Goal: Task Accomplishment & Management: Use online tool/utility

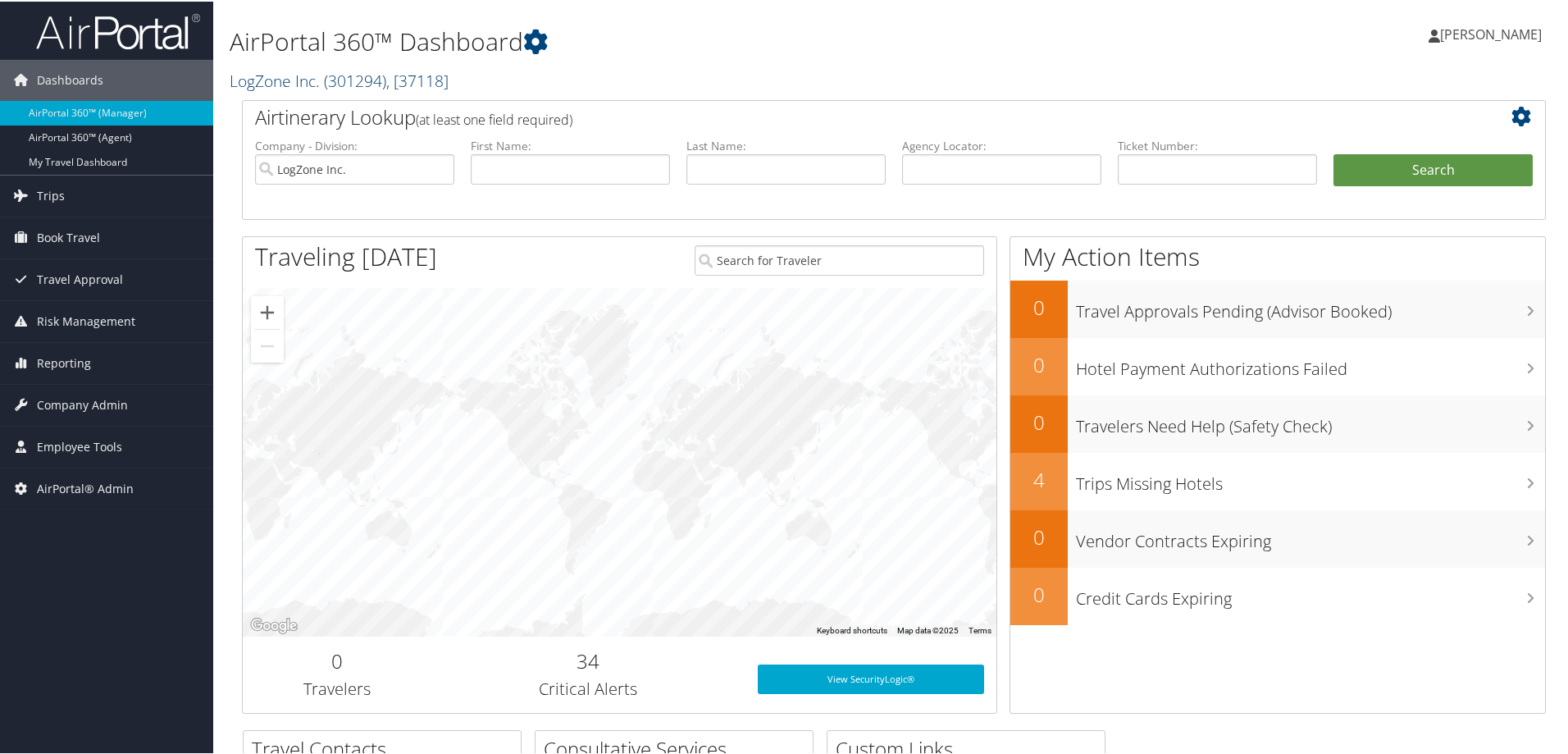
click at [261, 73] on link "LogZone Inc. ( 301294 ) , [ 37118 ]" at bounding box center [339, 79] width 219 height 22
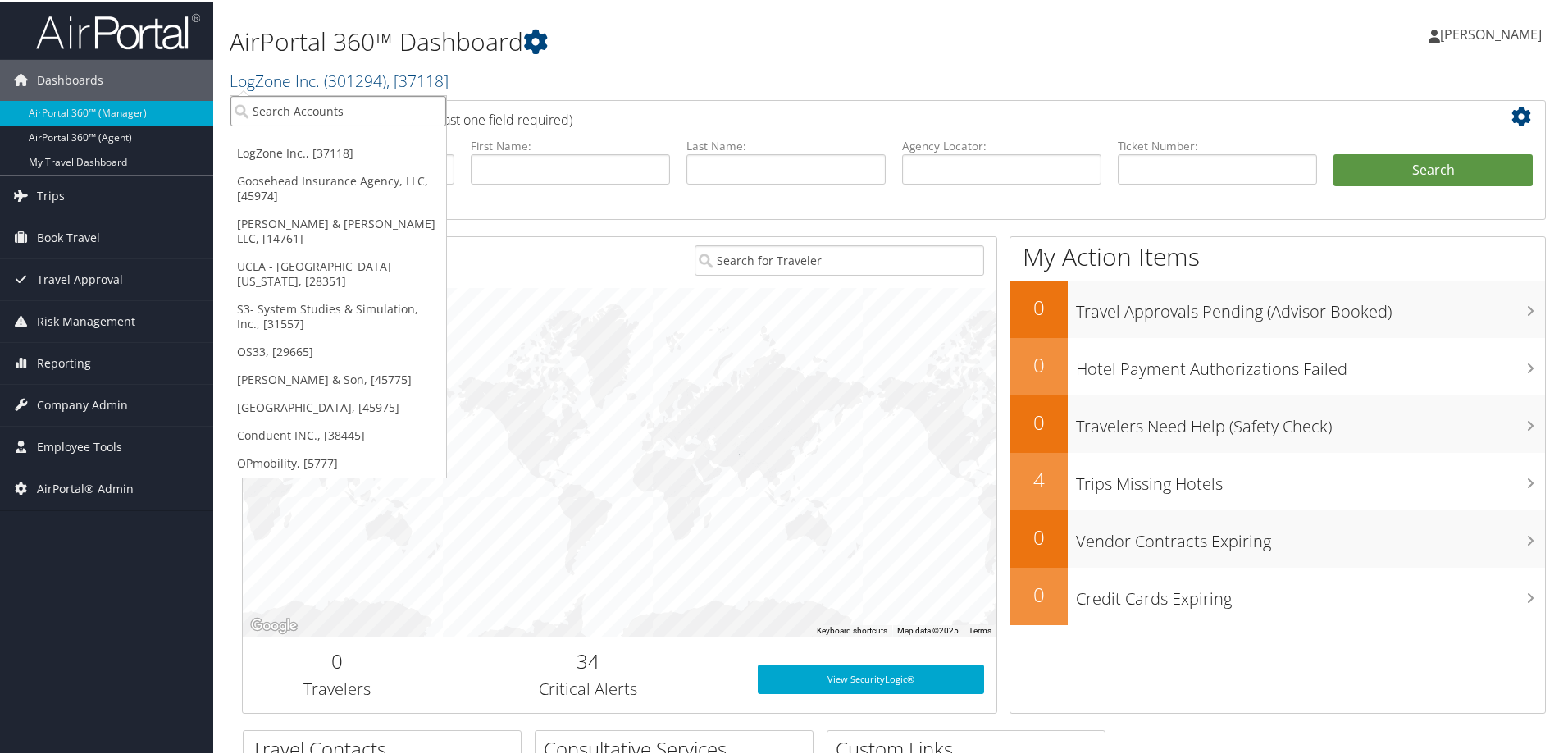
click at [261, 103] on input "search" at bounding box center [338, 109] width 216 height 30
click at [295, 187] on link "Goosehead Insurance Agency, LLC, [45974]" at bounding box center [338, 187] width 216 height 43
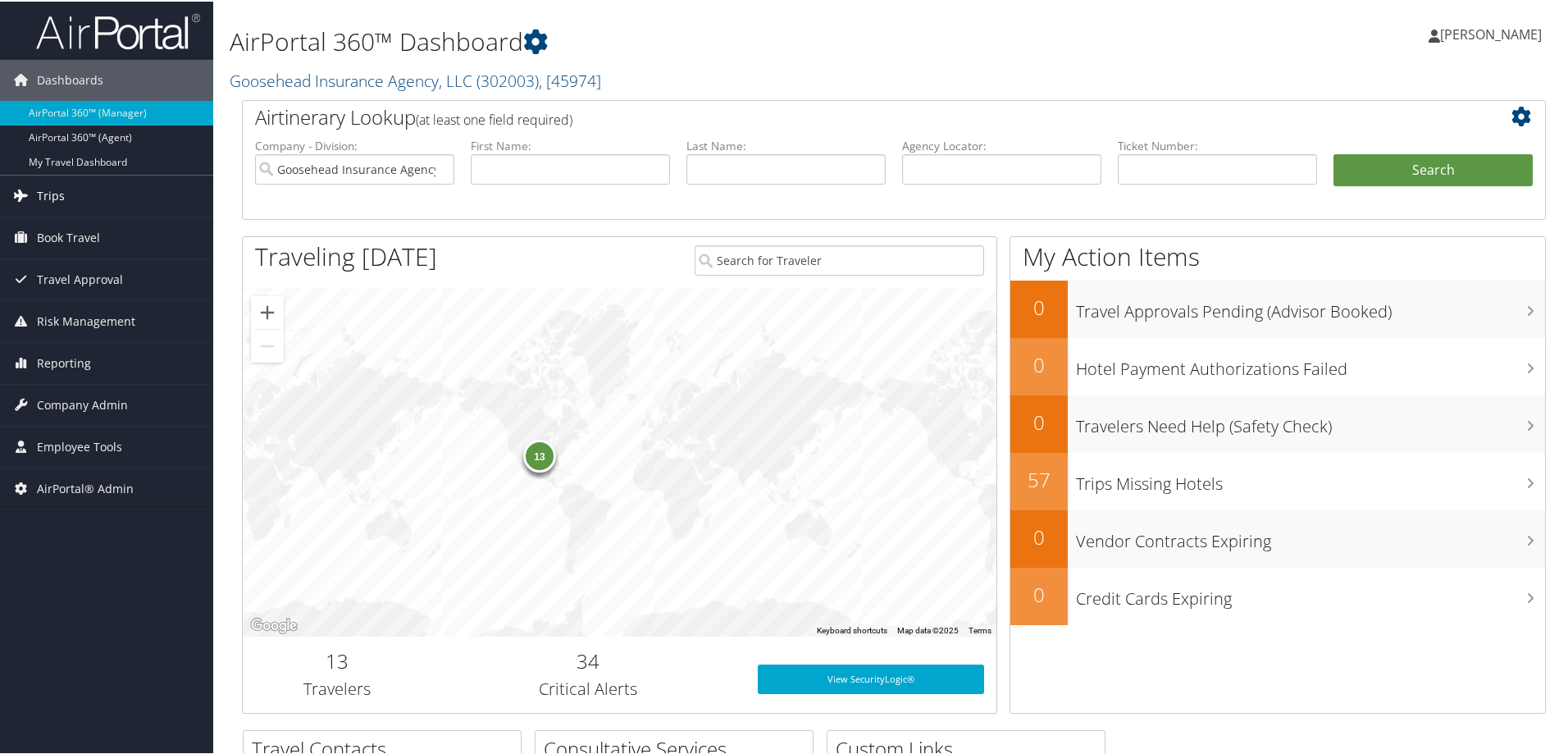
click at [49, 194] on span "Trips" at bounding box center [51, 194] width 28 height 41
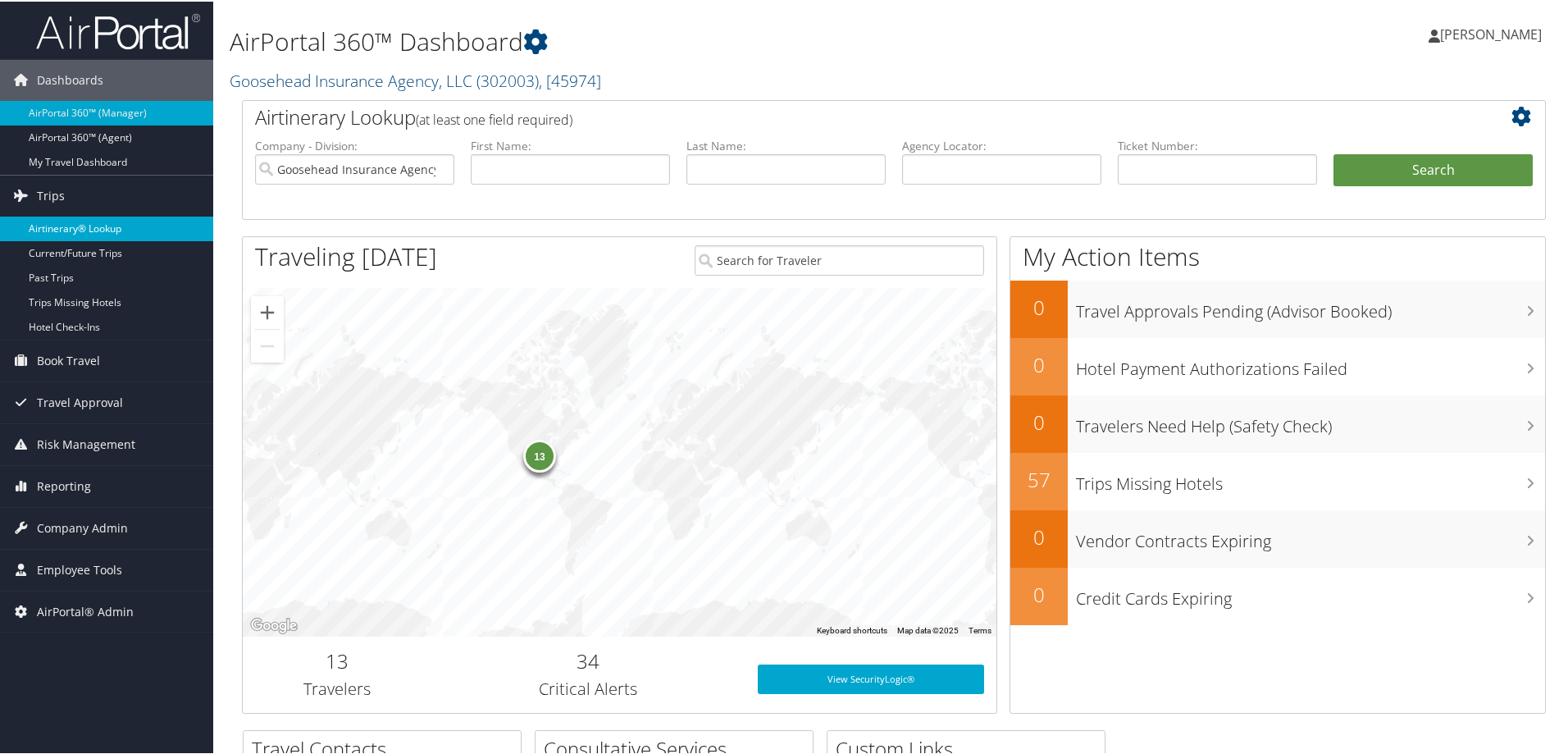
click at [55, 223] on link "Airtinerary® Lookup" at bounding box center [106, 227] width 213 height 24
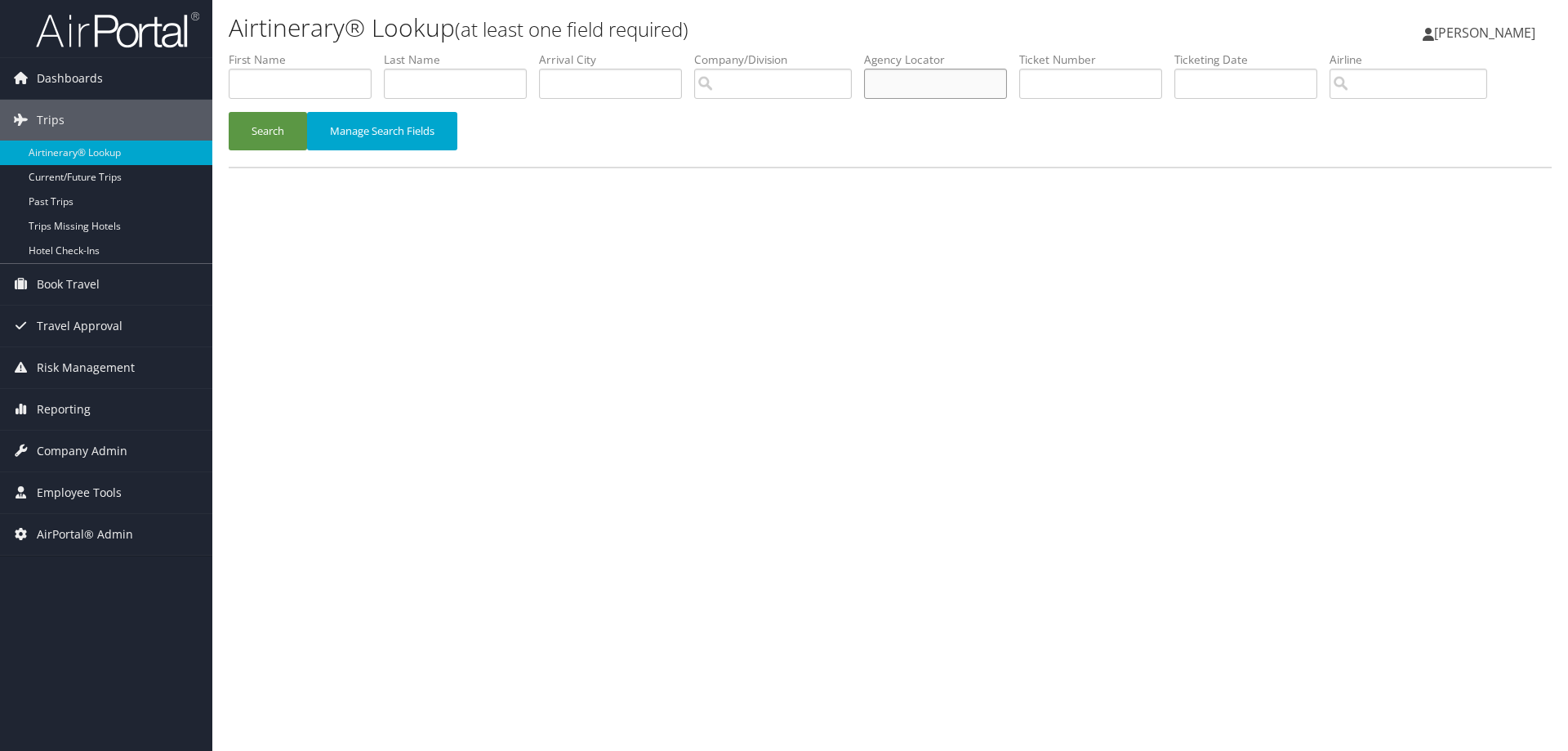
click at [920, 92] on input "text" at bounding box center [935, 83] width 143 height 30
paste input "D99TJ3"
type input "D99TJ3"
click at [281, 120] on button "Search" at bounding box center [267, 131] width 78 height 39
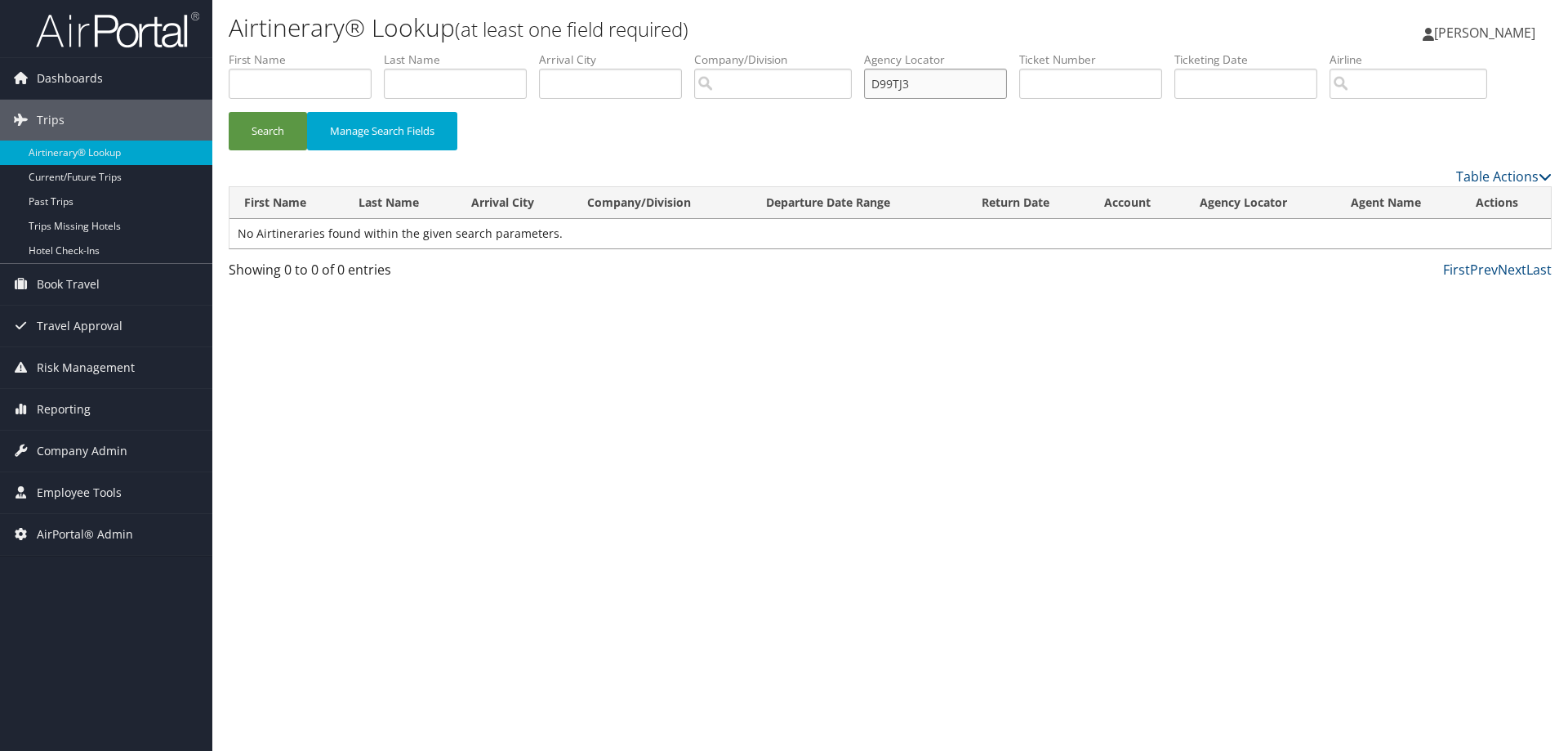
click at [948, 88] on input "D99TJ3" at bounding box center [935, 83] width 143 height 30
click at [228, 112] on button "Search" at bounding box center [267, 131] width 78 height 39
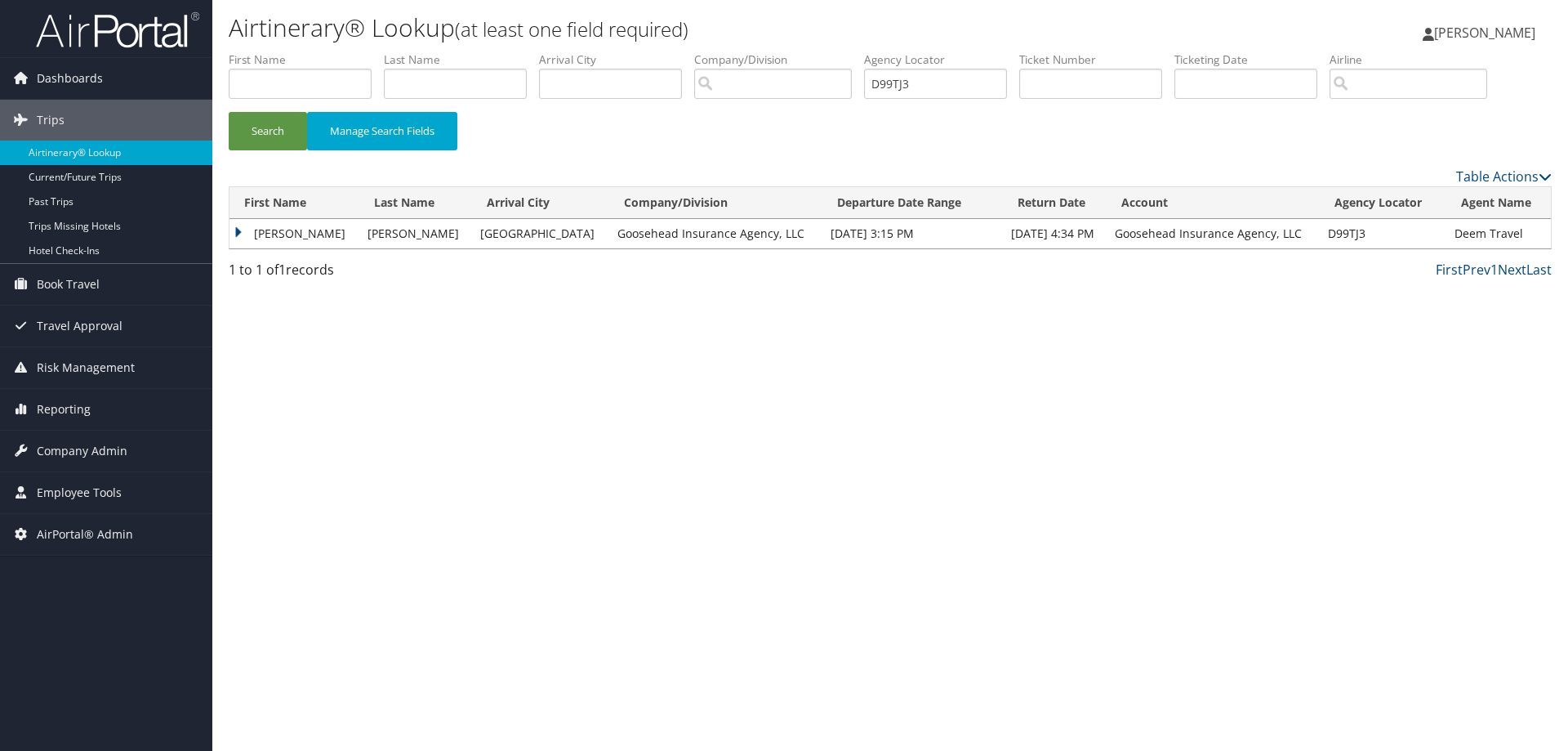
click at [237, 235] on td "CHRISTINA MARIA ANTOINETTE" at bounding box center [294, 234] width 130 height 30
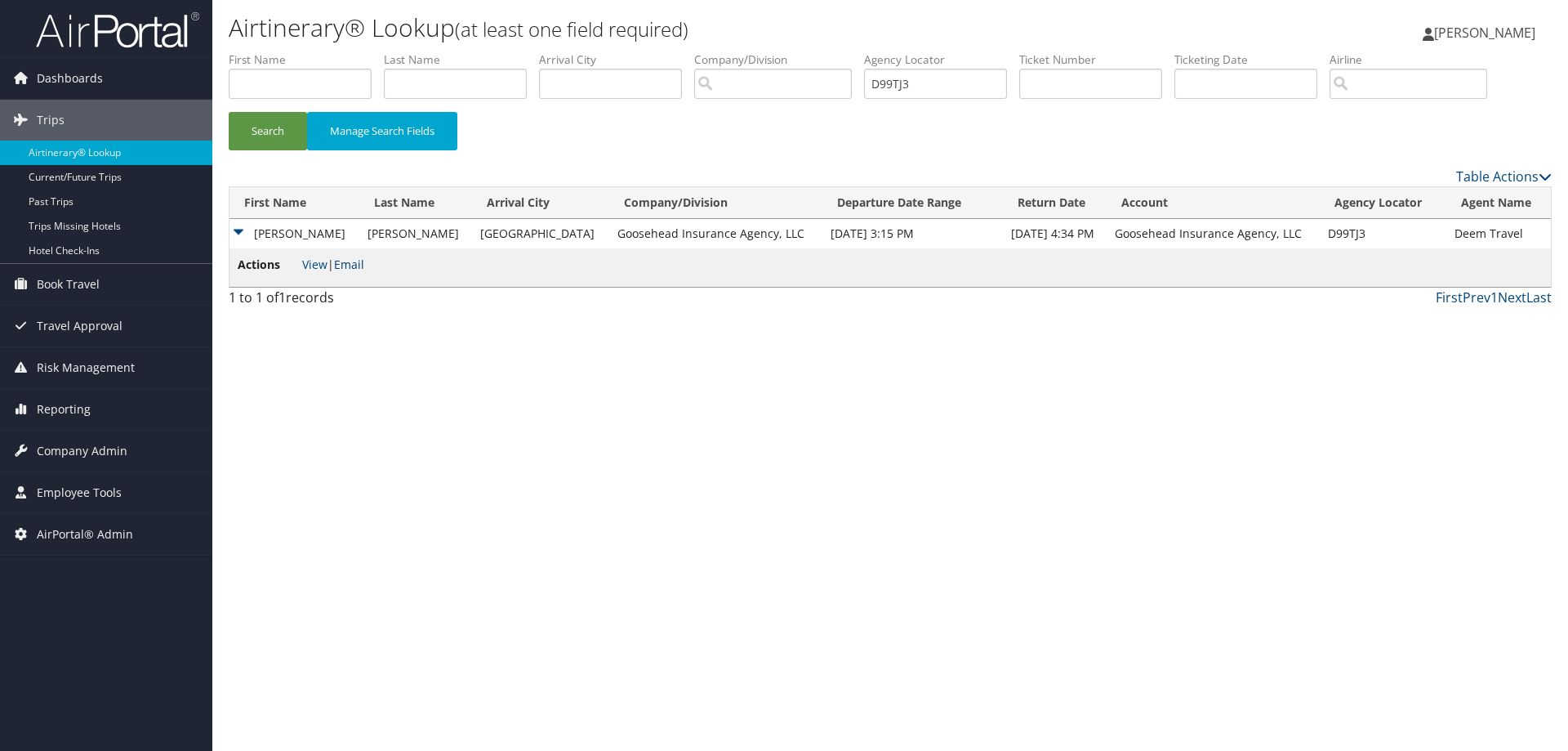
click at [356, 268] on link "Email" at bounding box center [348, 264] width 30 height 15
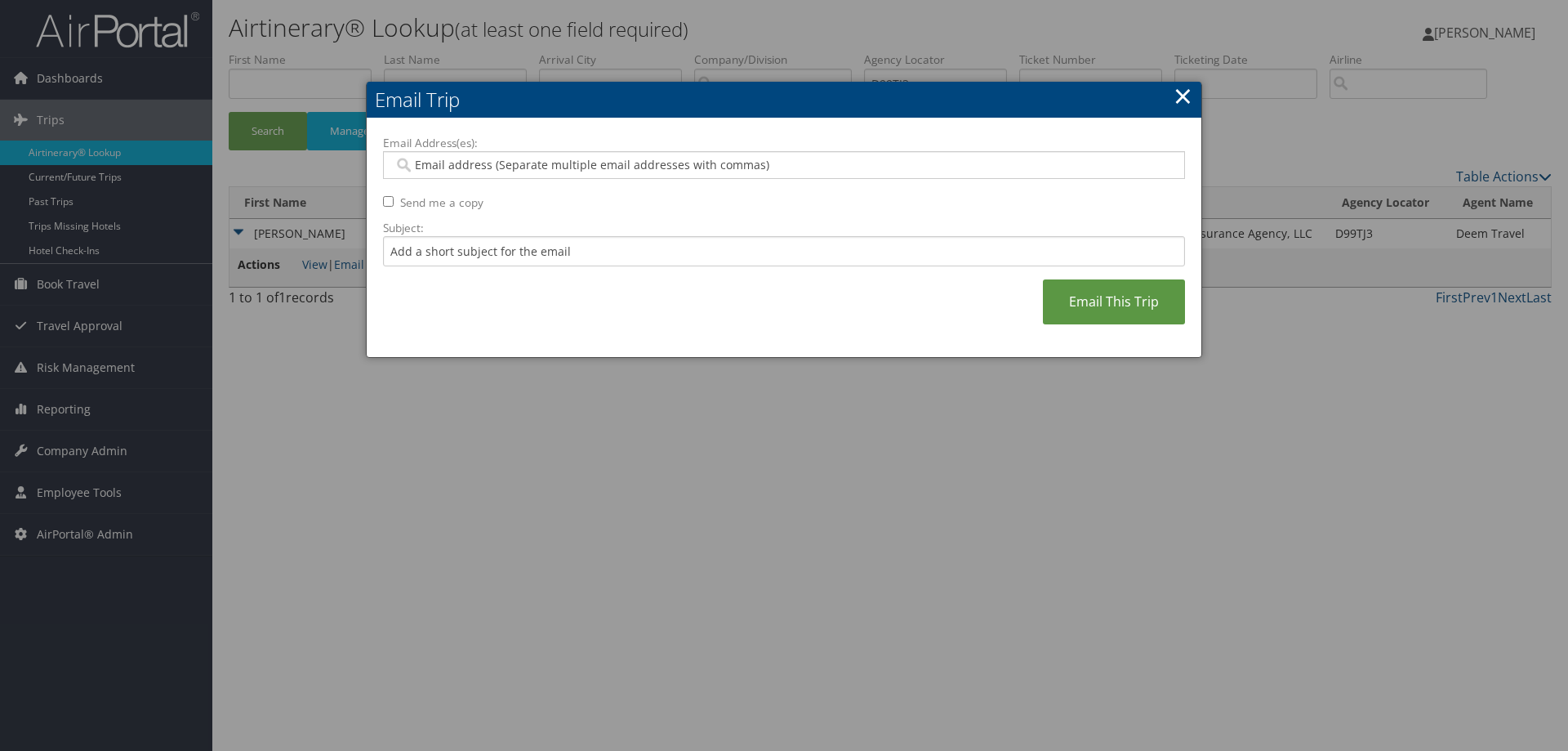
click at [465, 159] on input "Email Address(es):" at bounding box center [783, 165] width 779 height 16
paste input "CHRISTINA.JOHNSON@GOOSEHEAD.COM"
type input "CHRISTINA.JOHNSON@GOOSEHEAD.COM"
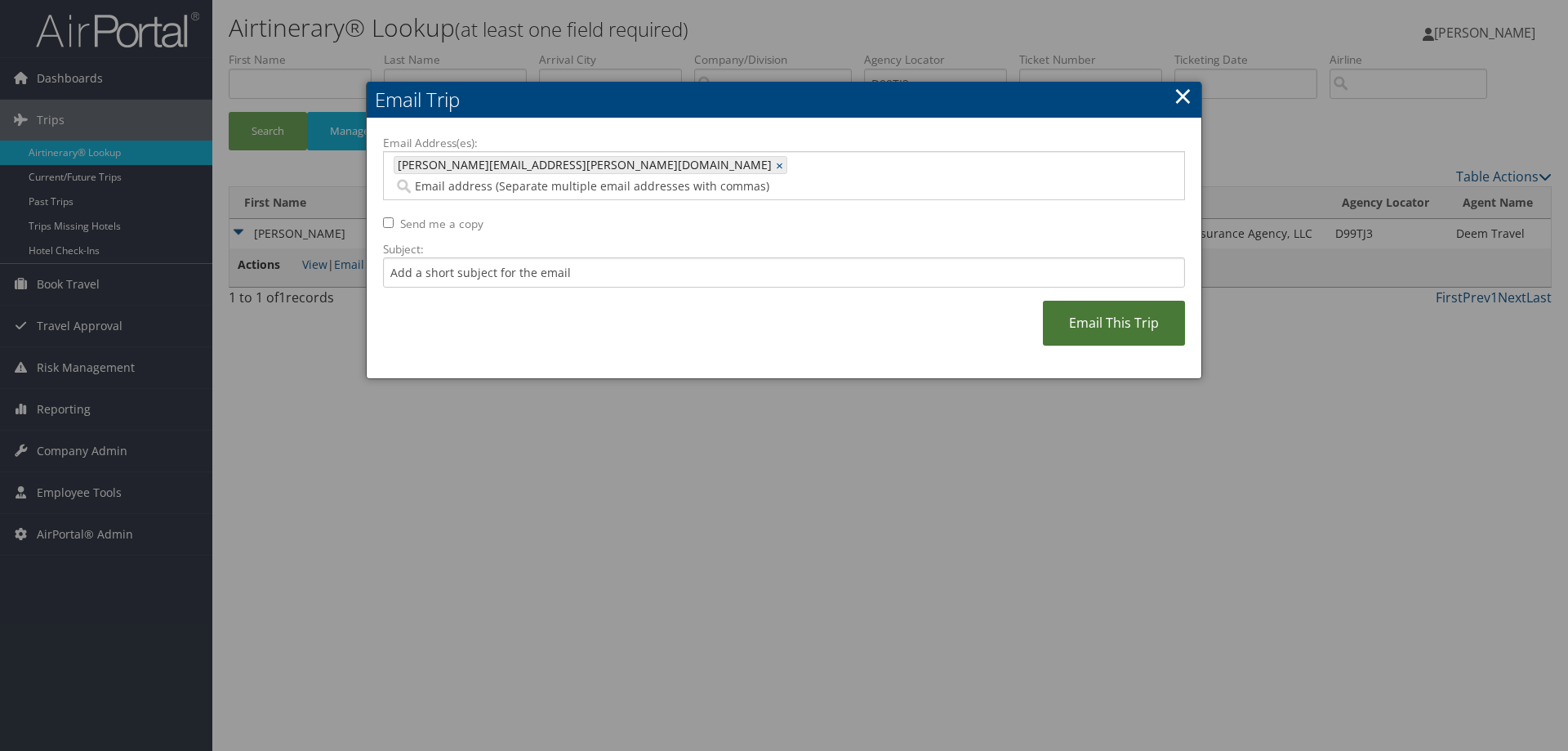
click at [1110, 303] on link "Email This Trip" at bounding box center [1113, 323] width 142 height 45
